Goal: Navigation & Orientation: Find specific page/section

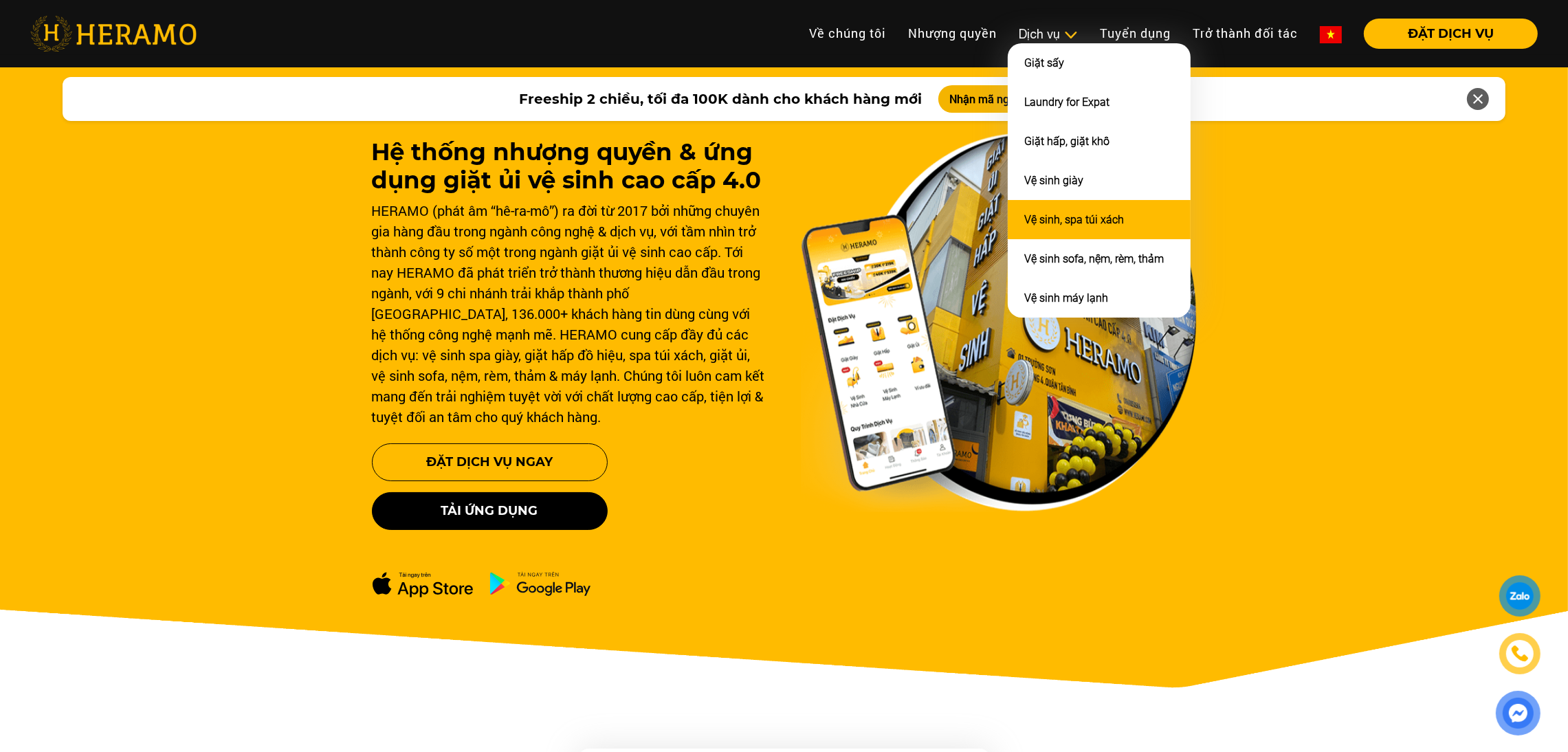
click at [1049, 202] on li "Vệ sinh, spa túi xách" at bounding box center [1099, 220] width 182 height 39
click at [1067, 217] on link "Vệ sinh, spa túi xách" at bounding box center [1073, 220] width 100 height 13
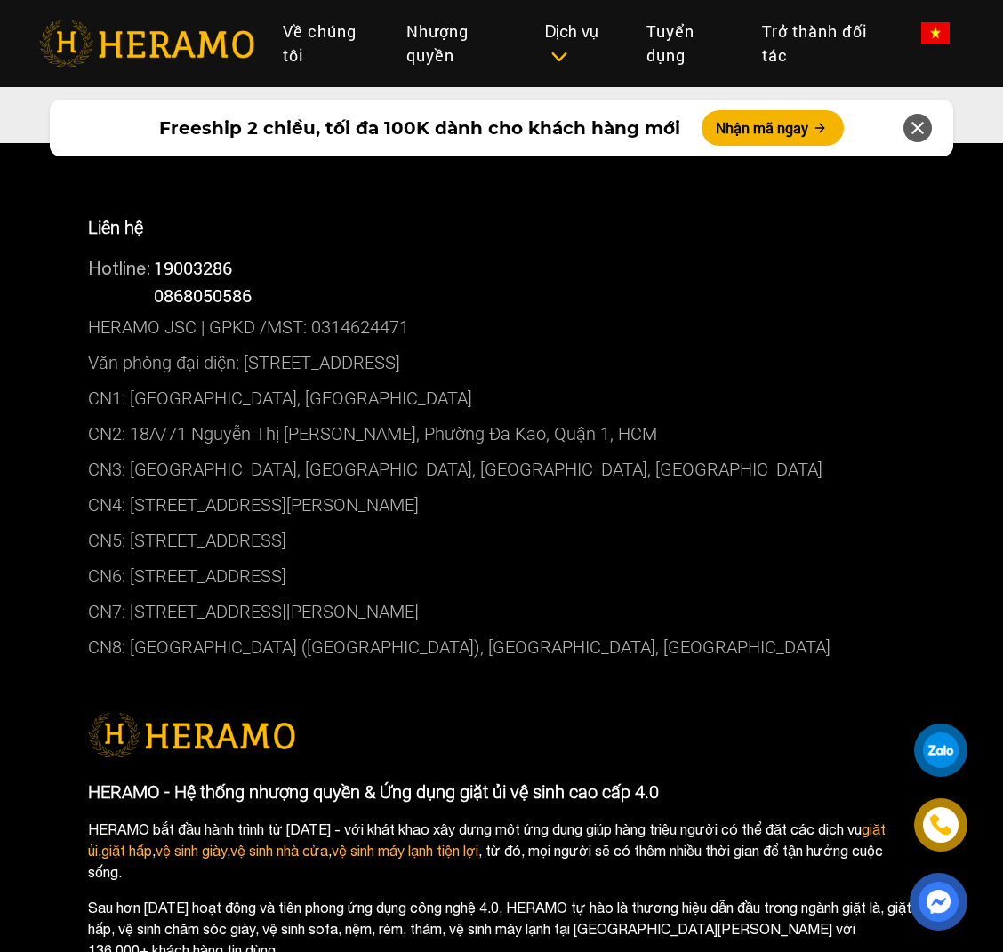
scroll to position [9439, 0]
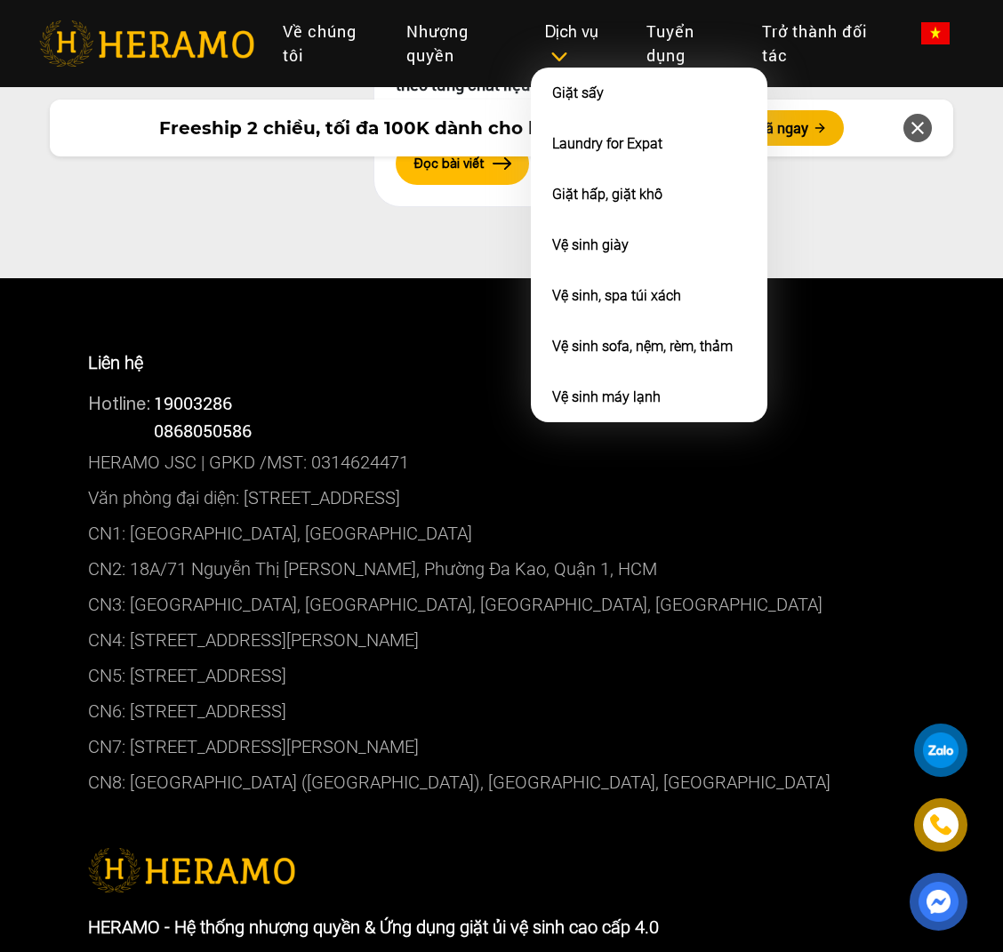
click at [573, 63] on div "Dịch vụ" at bounding box center [581, 44] width 73 height 48
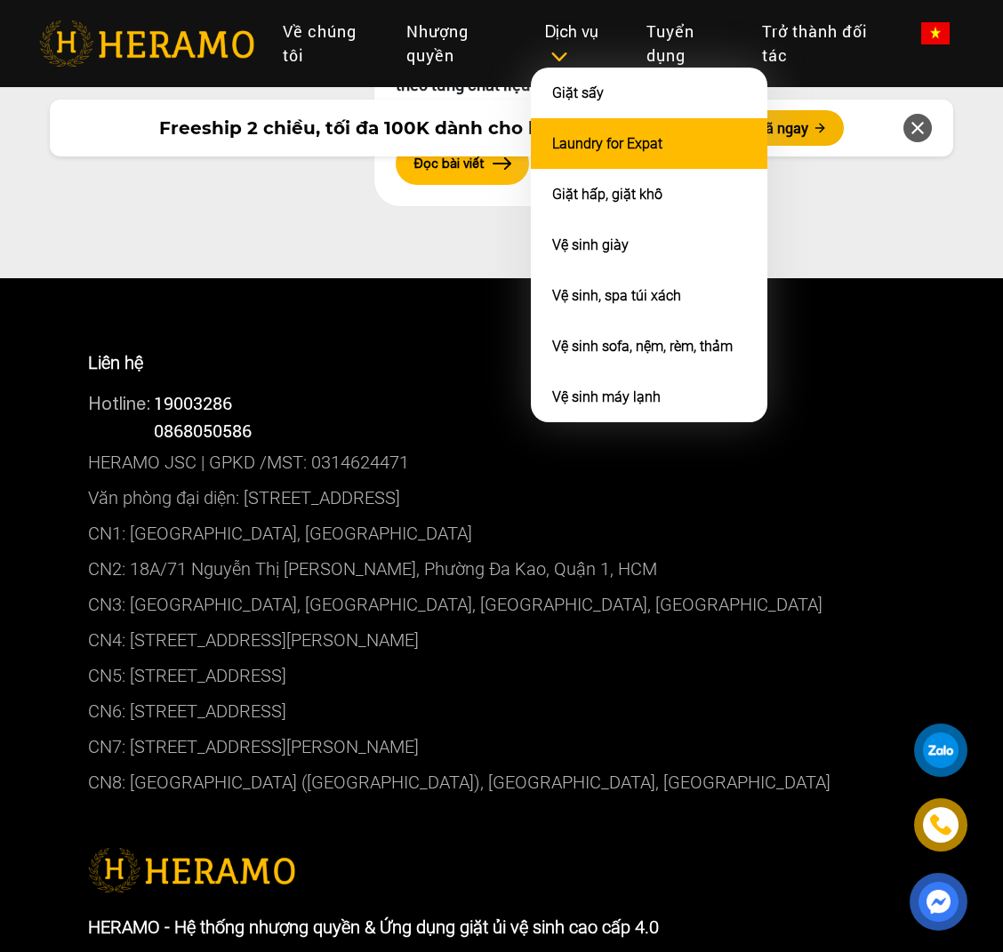
click at [574, 135] on link "Laundry for Expat" at bounding box center [607, 143] width 110 height 17
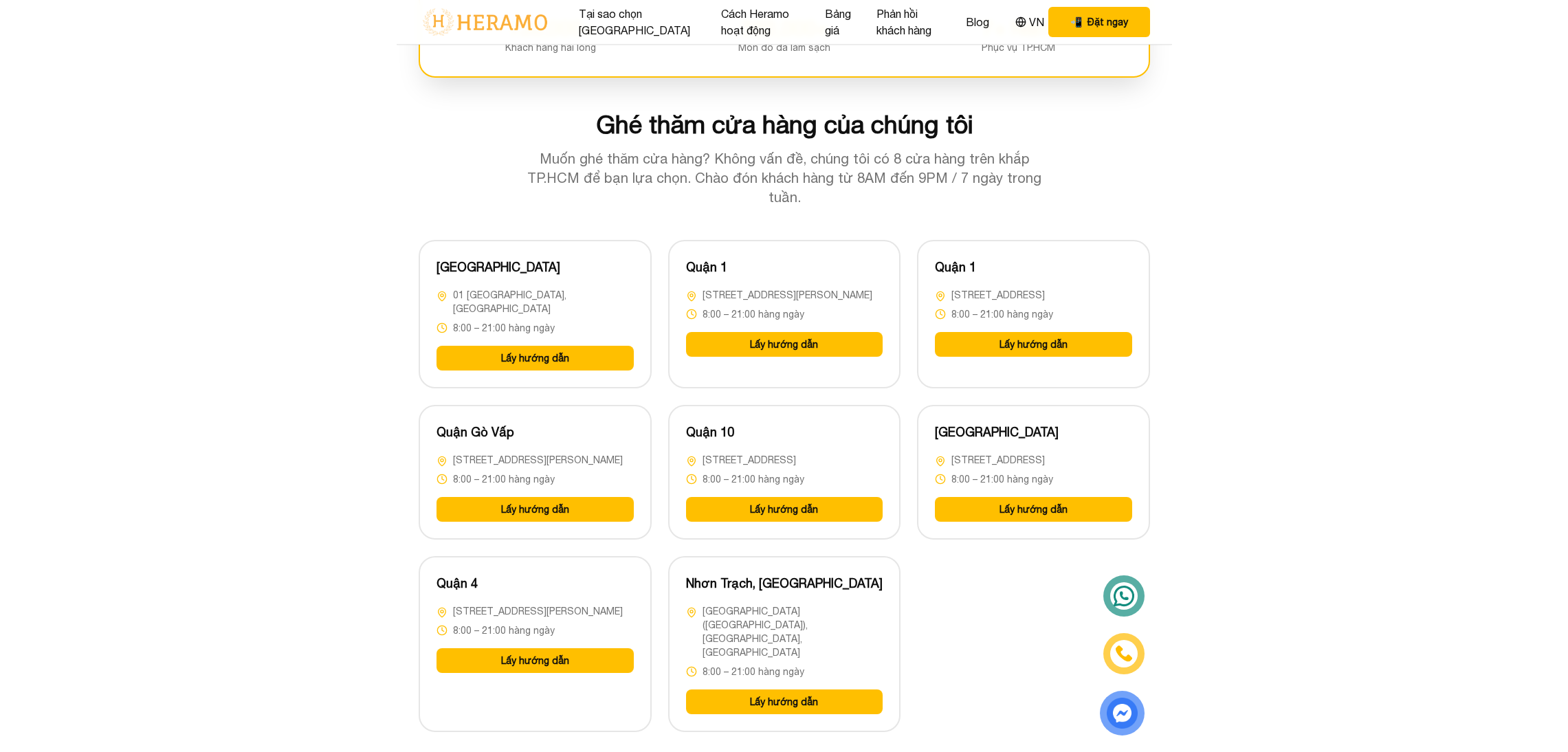
scroll to position [3463, 0]
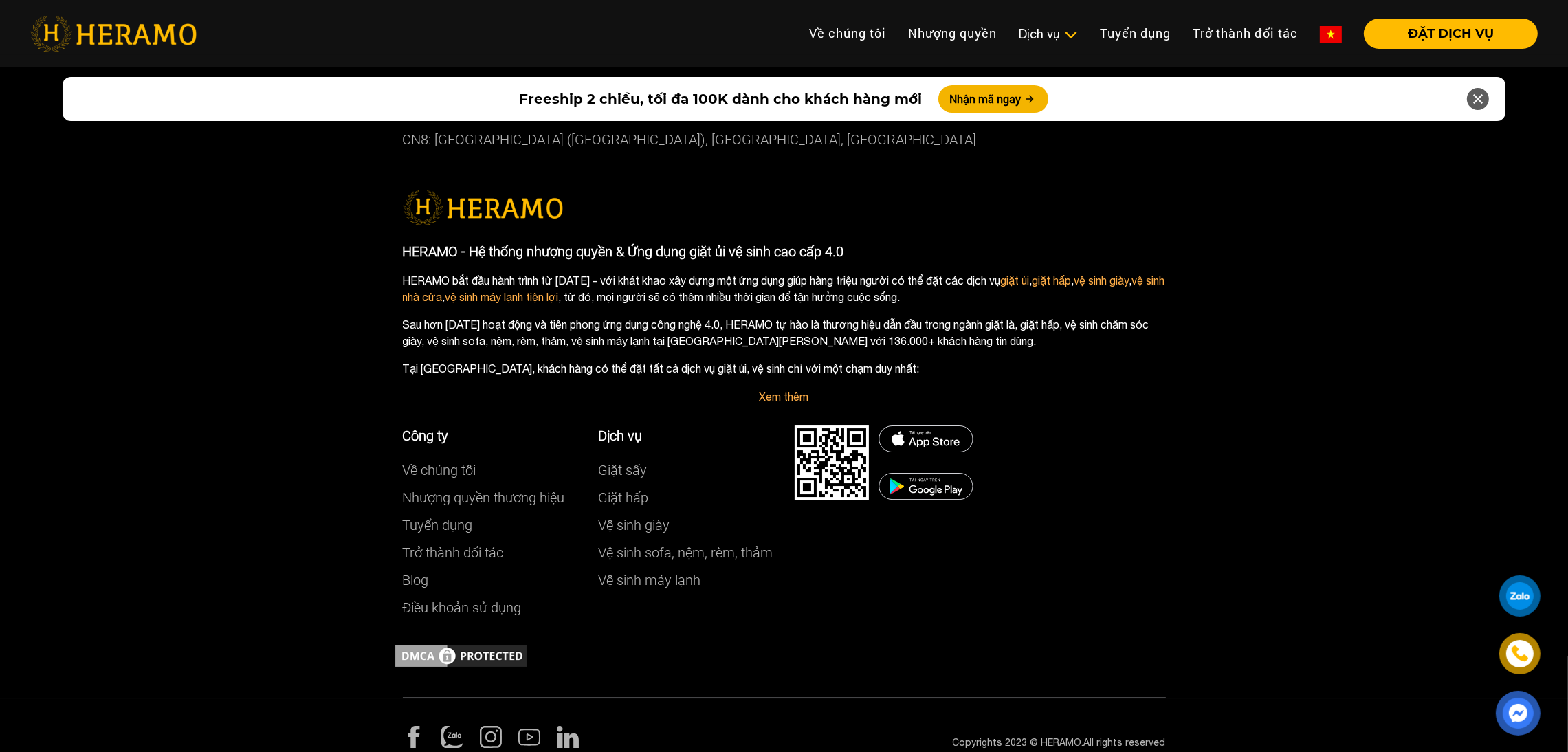
scroll to position [7567, 0]
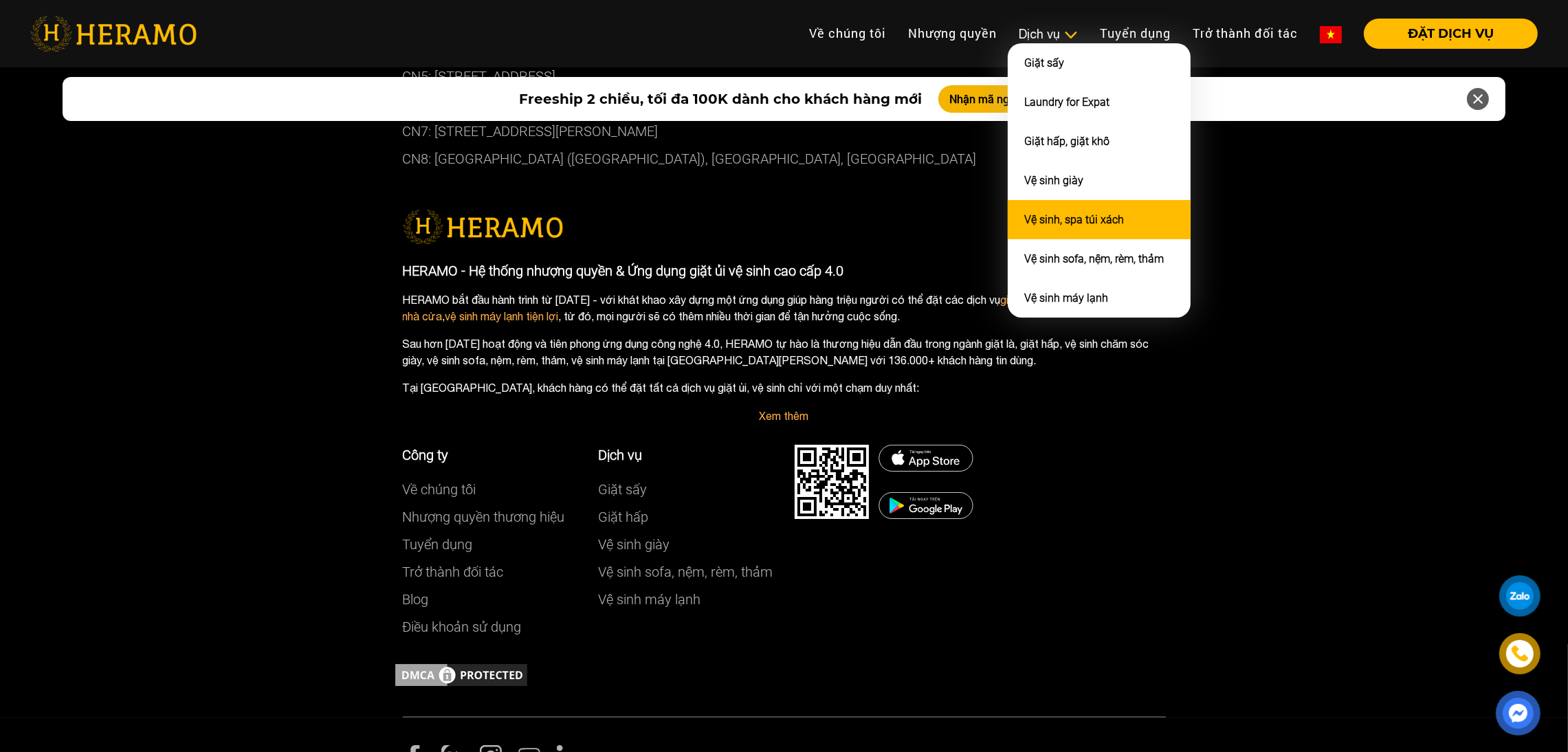
click at [775, 214] on link "Vệ sinh, spa túi xách" at bounding box center [1073, 220] width 100 height 13
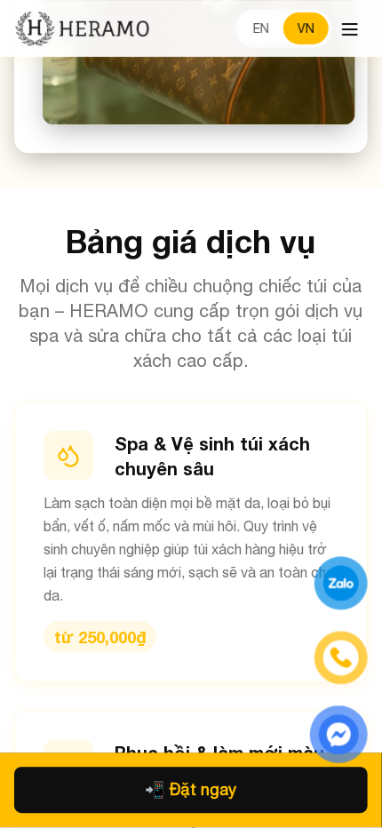
scroll to position [2574, 0]
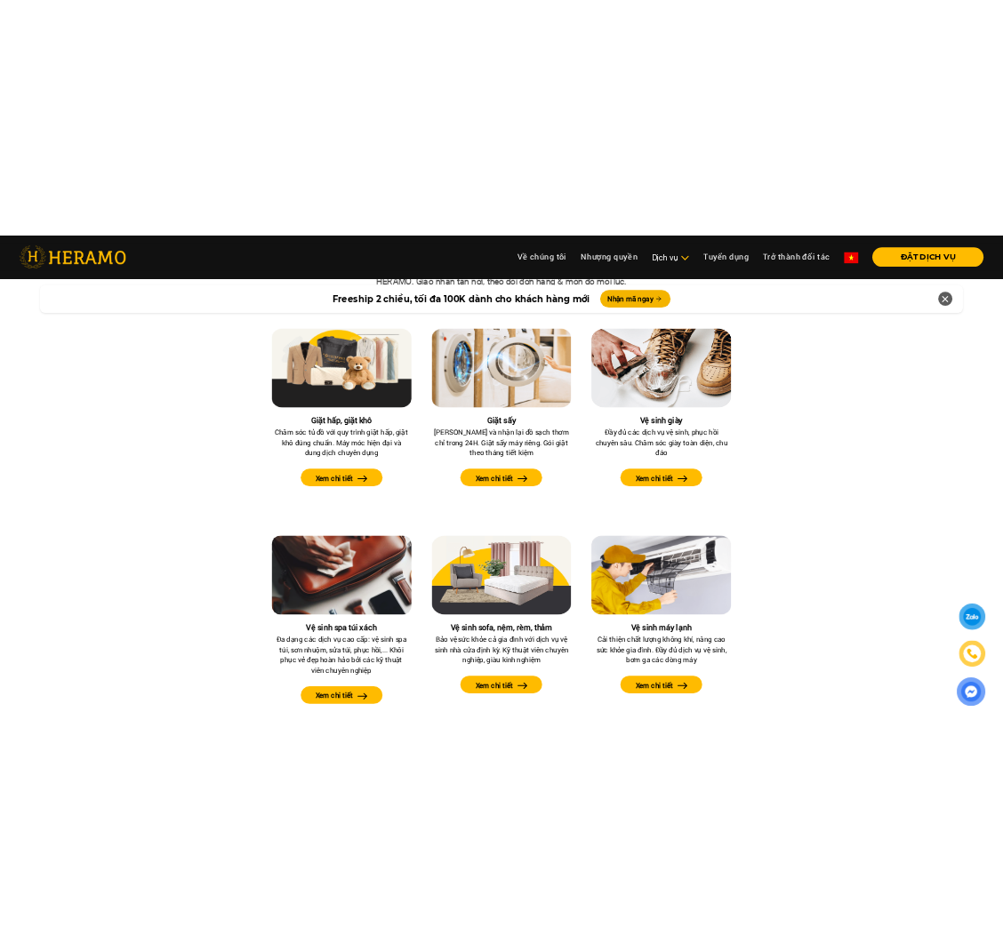
scroll to position [1667, 0]
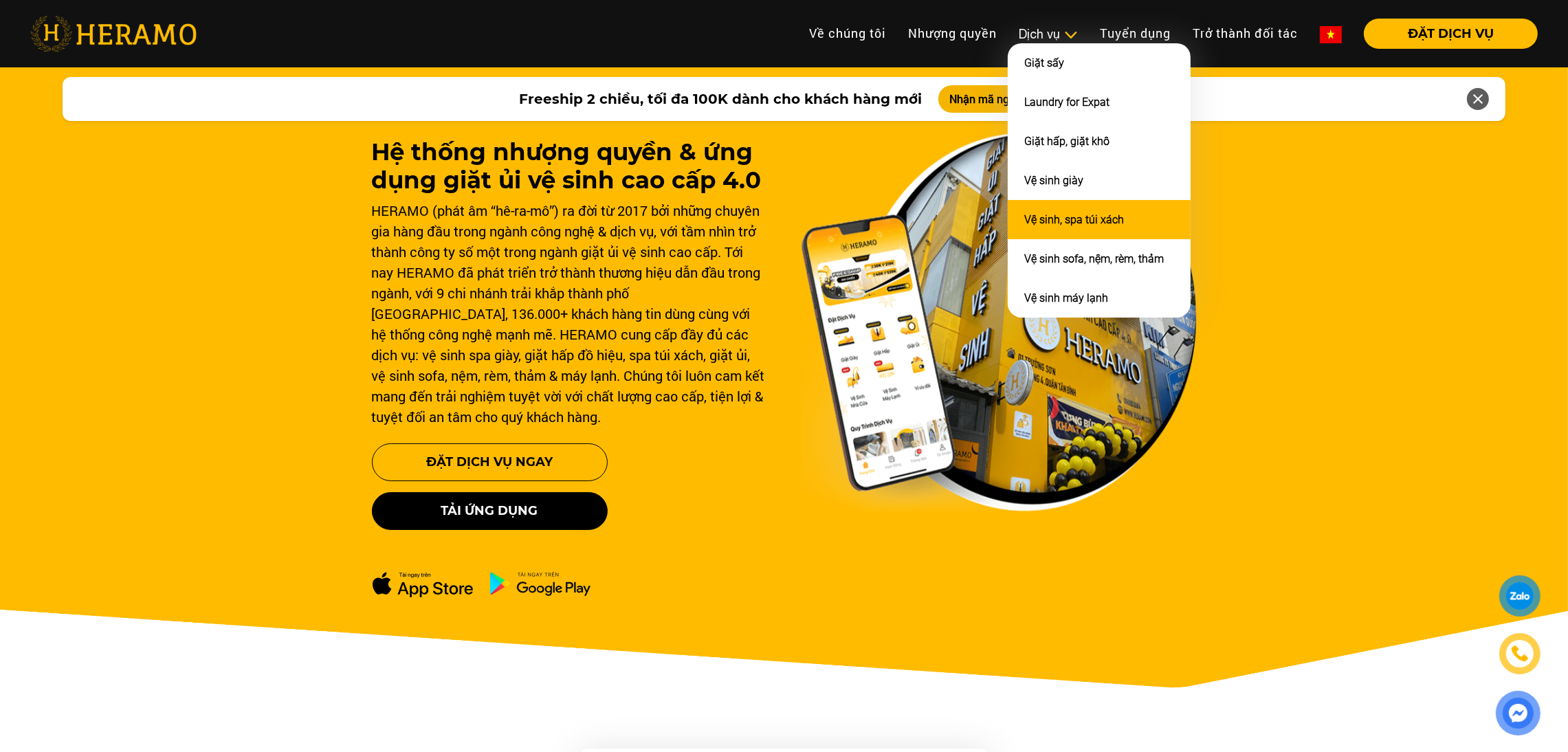
click at [1036, 214] on link "Vệ sinh, spa túi xách" at bounding box center [1073, 220] width 100 height 13
